Goal: Task Accomplishment & Management: Use online tool/utility

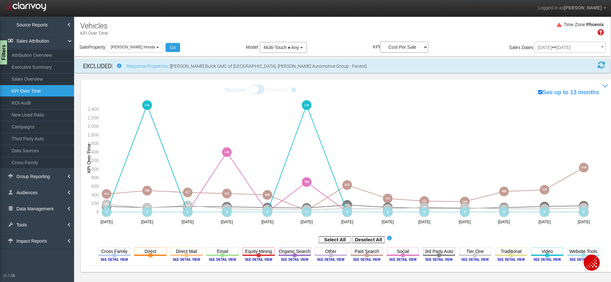
select select "object:5818"
select select "string:Cost Per Sale"
click at [220, 37] on div "Time Zone: [GEOGRAPHIC_DATA]" at bounding box center [342, 31] width 536 height 21
click at [53, 207] on link "Data Management" at bounding box center [37, 208] width 74 height 16
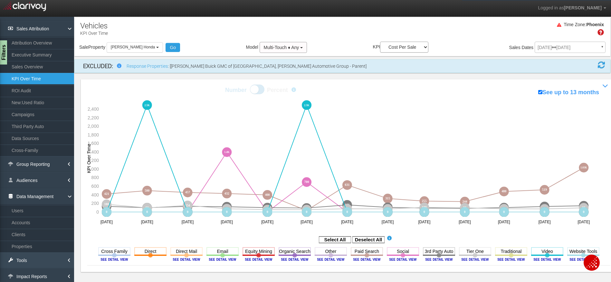
click at [47, 254] on link "Tools" at bounding box center [37, 260] width 74 height 16
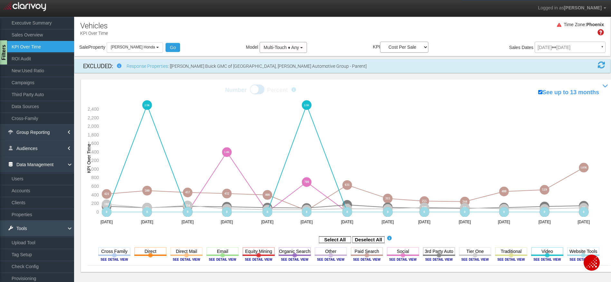
scroll to position [61, 0]
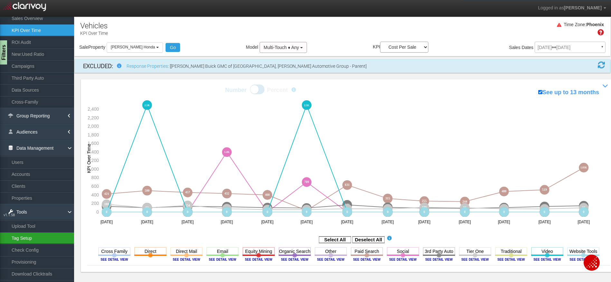
click at [47, 239] on link "Tag Setup" at bounding box center [37, 238] width 74 height 12
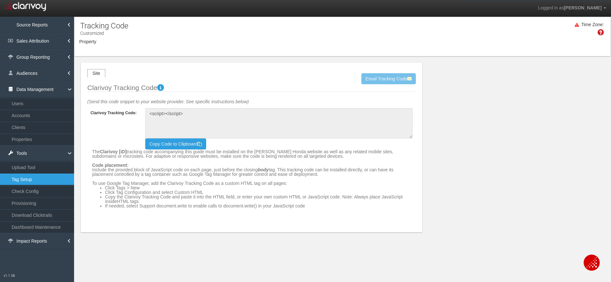
type textarea "<!-- Clarivoy Tracking Code --> <script type="text/javascript" src="//[DOMAIN_N…"
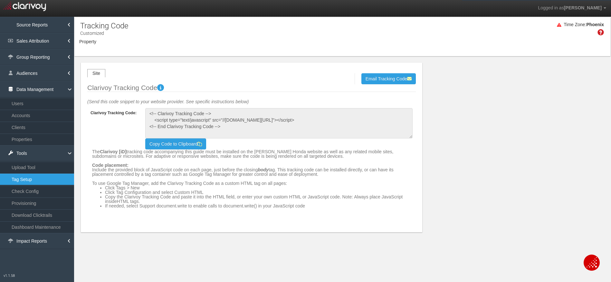
select select "object:9658"
click at [126, 46] on span "[PERSON_NAME] Honda" at bounding box center [124, 46] width 44 height 5
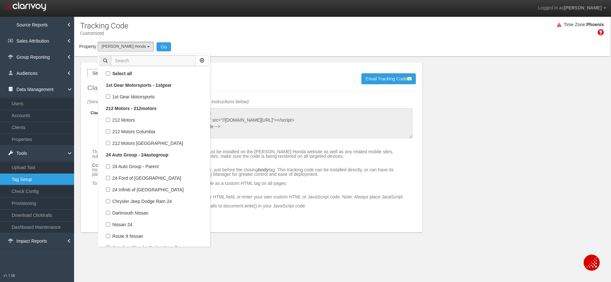
scroll to position [2506, 0]
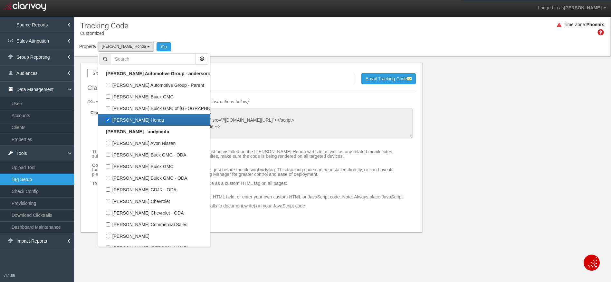
click at [114, 117] on label "[PERSON_NAME] Honda" at bounding box center [154, 120] width 109 height 8
click at [110, 118] on input "[PERSON_NAME] Honda" at bounding box center [108, 120] width 4 height 4
checkbox input "false"
select select
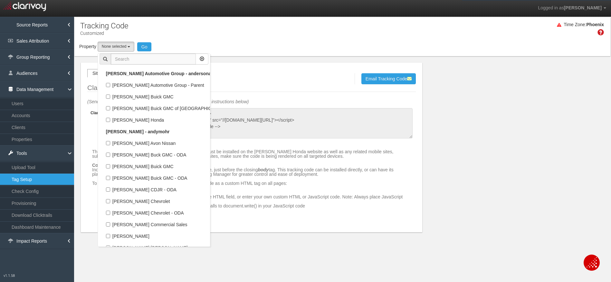
click at [131, 57] on input "text" at bounding box center [153, 59] width 85 height 11
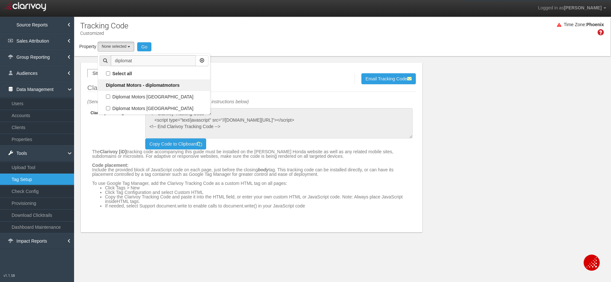
scroll to position [0, 0]
type input "diplomat"
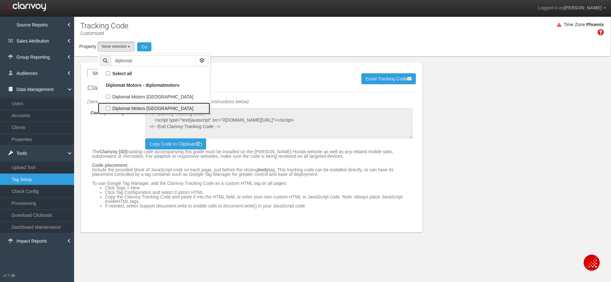
click at [108, 108] on label "Diplomat Motors [GEOGRAPHIC_DATA]" at bounding box center [154, 108] width 109 height 8
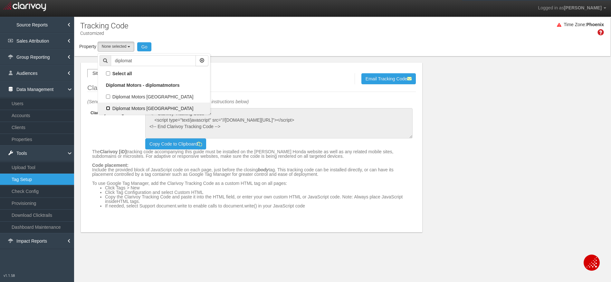
click at [108, 108] on input "Diplomat Motors [GEOGRAPHIC_DATA]" at bounding box center [108, 108] width 4 height 4
checkbox input "true"
select select "object:11287"
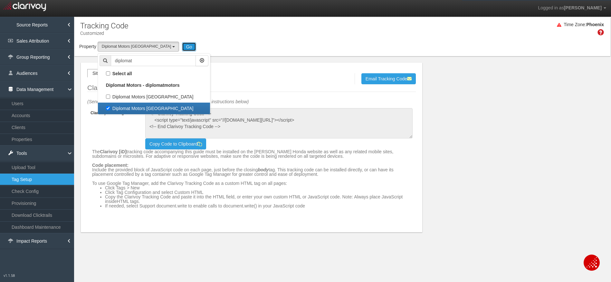
click at [182, 46] on button "Go" at bounding box center [189, 46] width 15 height 9
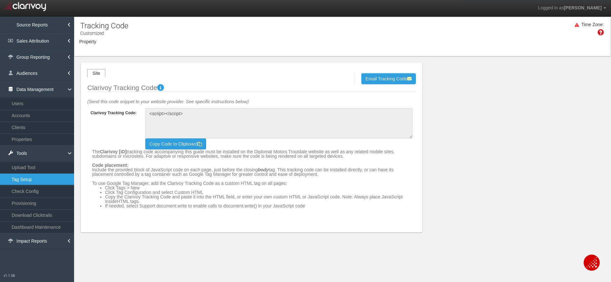
type textarea "<!-- Clarivoy Tracking Code --> <script type="text/javascript" src="//[DOMAIN_N…"
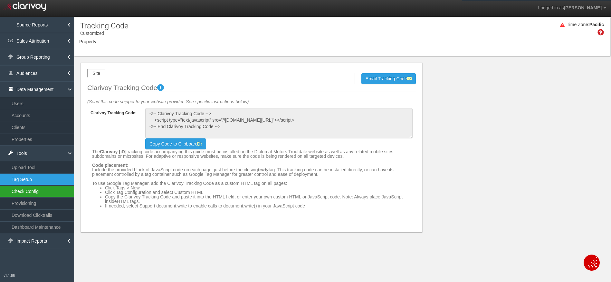
select select "object:18246"
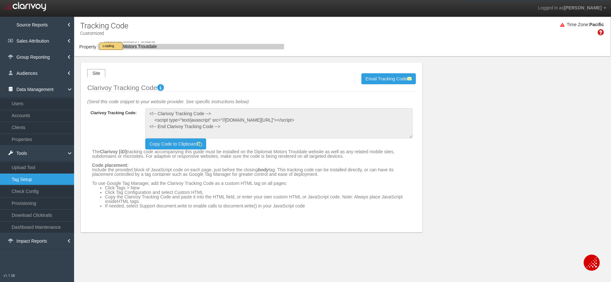
select select "object:18246"
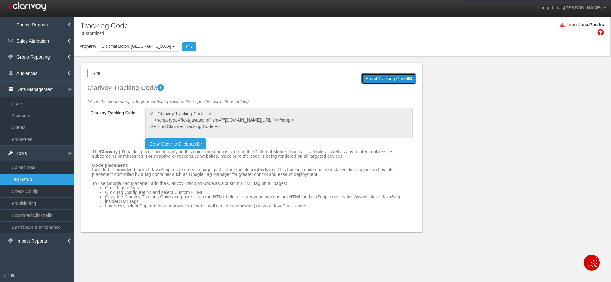
click at [398, 79] on button "Email Tracking Code" at bounding box center [389, 78] width 54 height 11
click at [291, 76] on input "email" at bounding box center [286, 78] width 59 height 7
paste input "[PERSON_NAME][EMAIL_ADDRESS][DOMAIN_NAME]"
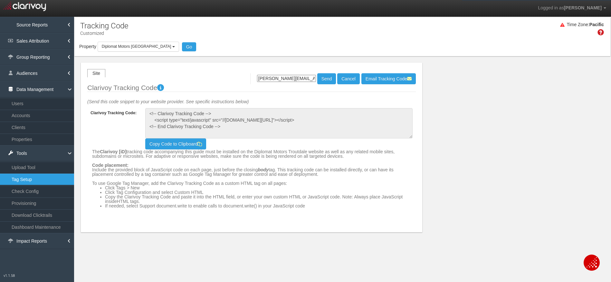
scroll to position [0, 11]
type input "[PERSON_NAME][EMAIL_ADDRESS][DOMAIN_NAME]"
click at [320, 79] on button "Send" at bounding box center [327, 78] width 19 height 11
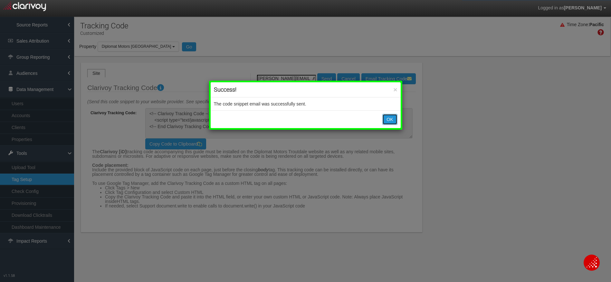
click at [388, 118] on button "OK" at bounding box center [390, 119] width 15 height 11
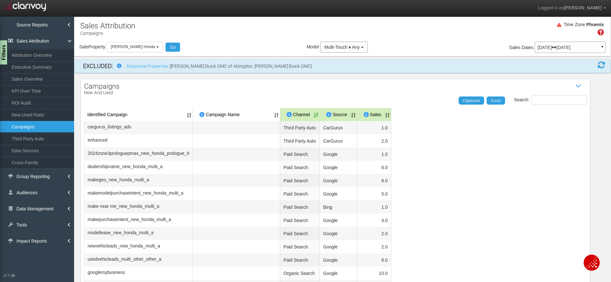
select select "object:18645"
select select "25"
